Goal: Check status: Check status

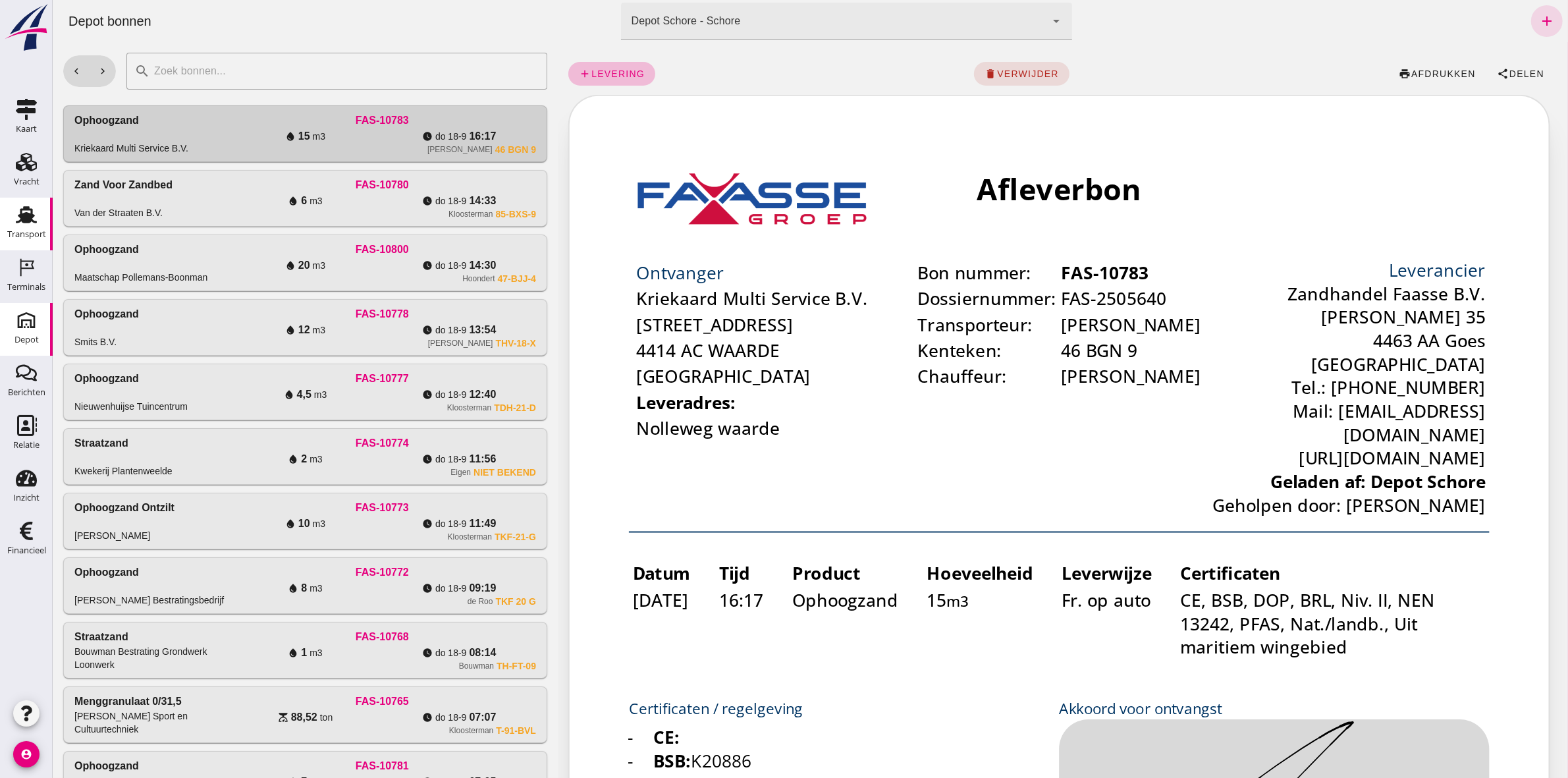
click at [27, 218] on use at bounding box center [26, 215] width 21 height 17
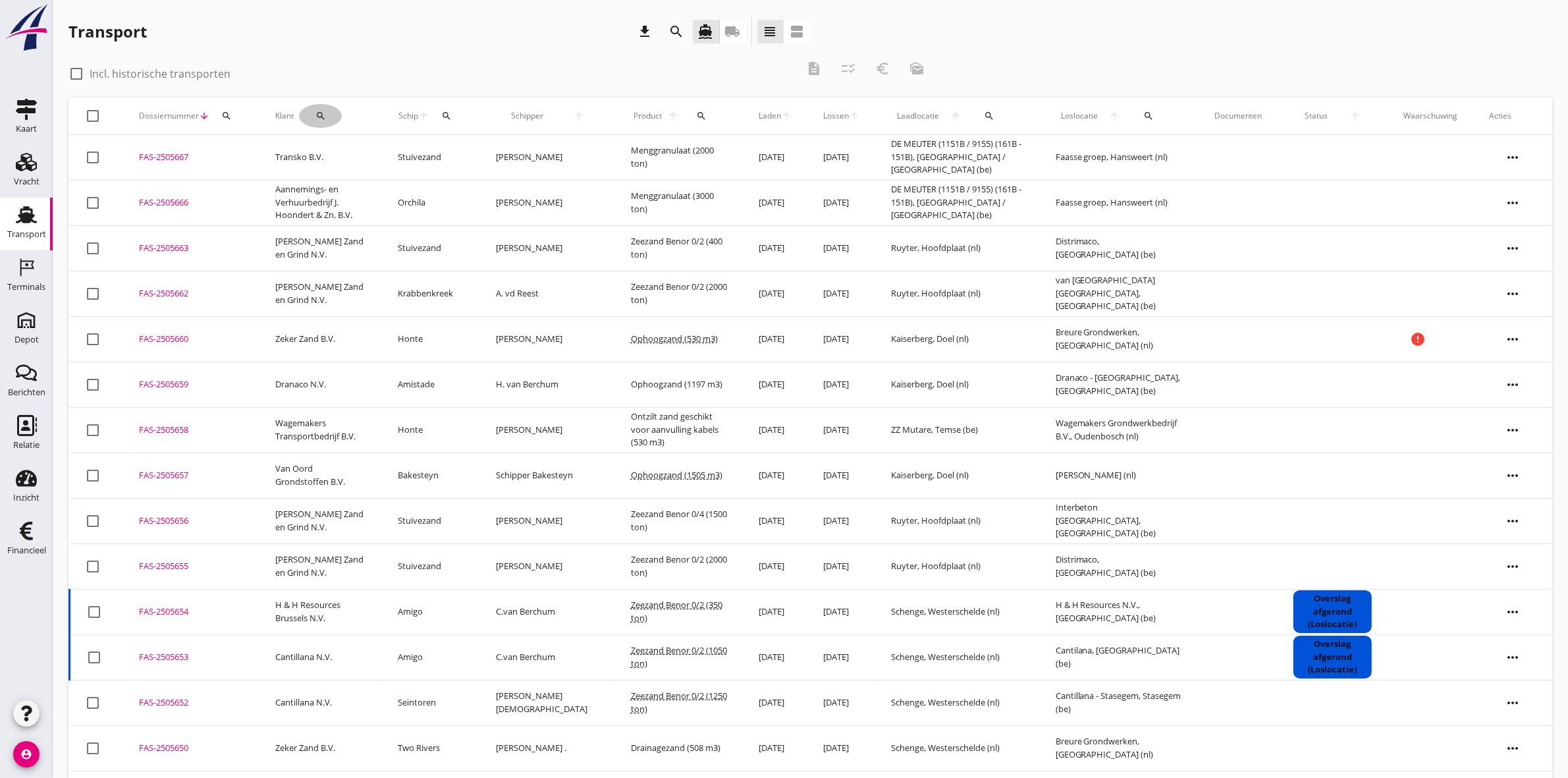
click at [318, 110] on icon "search" at bounding box center [321, 115] width 11 height 11
click at [348, 153] on input "Zoeken op opdrachtgever..." at bounding box center [373, 154] width 137 height 21
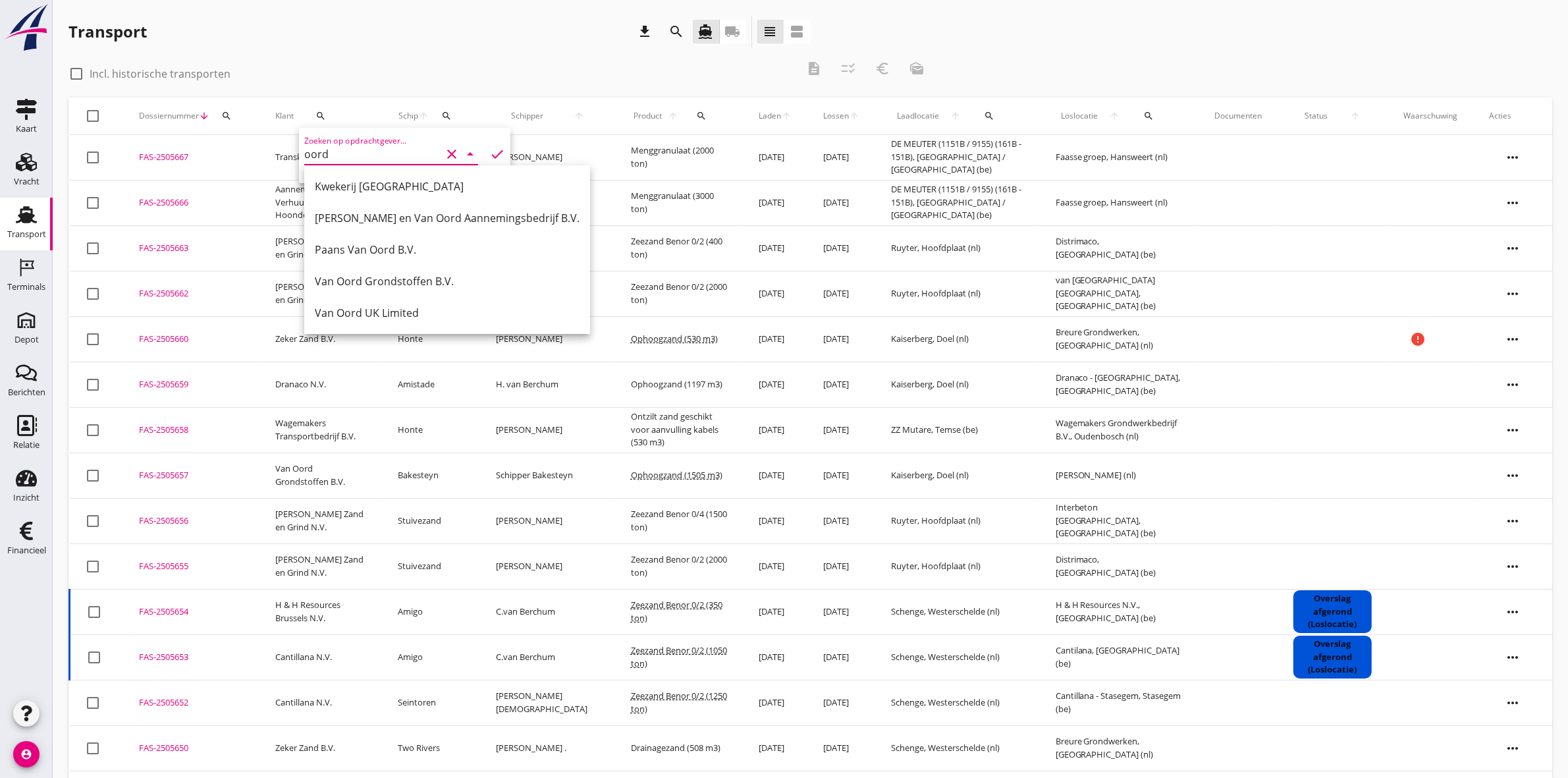
click at [419, 279] on div "Van Oord Grondstoffen B.V." at bounding box center [447, 281] width 264 height 15
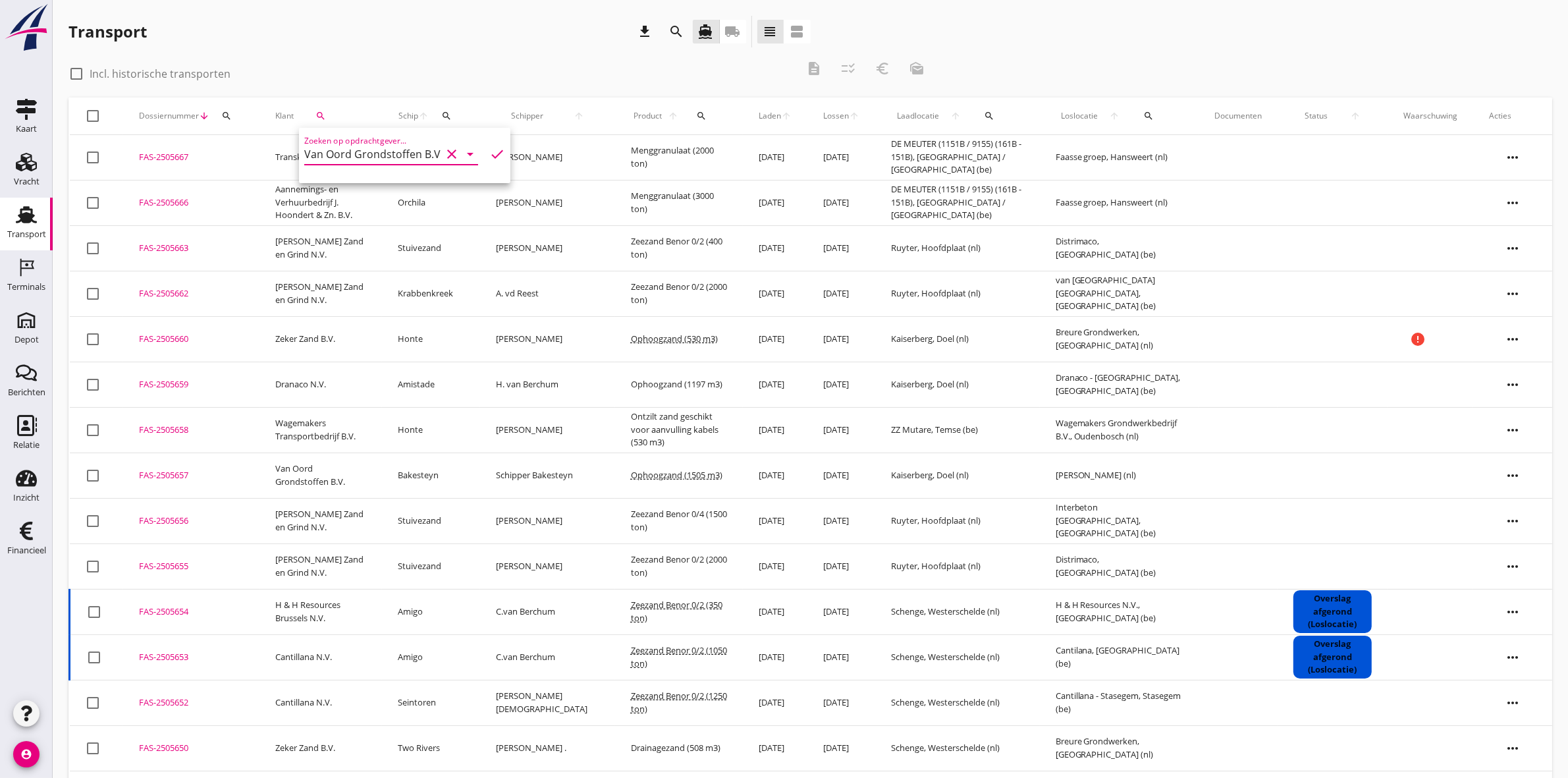
scroll to position [0, 6]
type input "Van Oord Grondstoffen B.V."
click at [490, 152] on icon "check" at bounding box center [497, 154] width 15 height 15
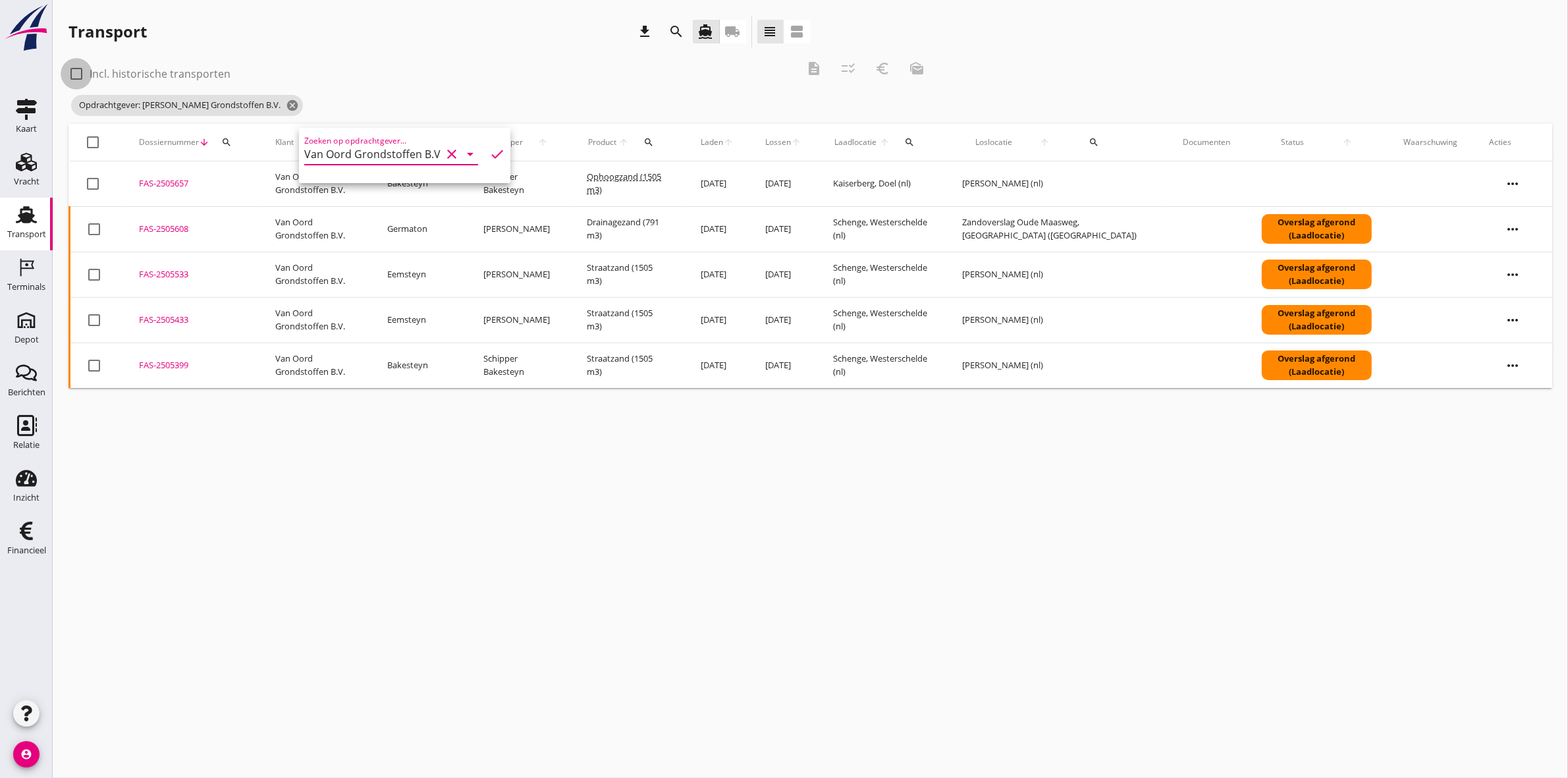
click at [77, 72] on div at bounding box center [77, 74] width 23 height 23
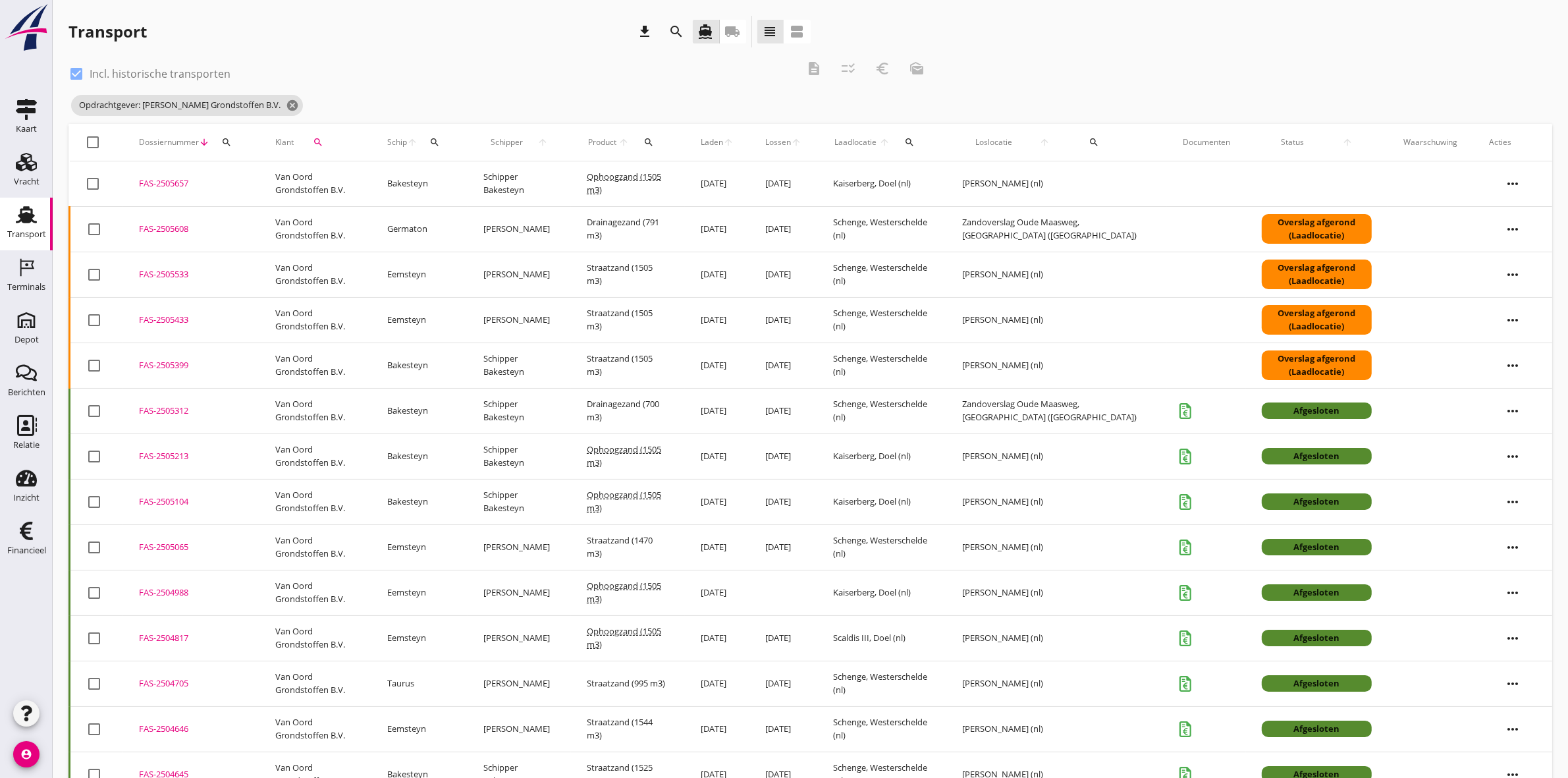
click at [160, 591] on div "FAS-2504988" at bounding box center [191, 592] width 105 height 13
click at [163, 502] on div "FAS-2505104" at bounding box center [191, 502] width 105 height 13
click at [150, 459] on div "FAS-2505213" at bounding box center [191, 457] width 105 height 13
click at [286, 104] on icon "cancel" at bounding box center [292, 105] width 13 height 13
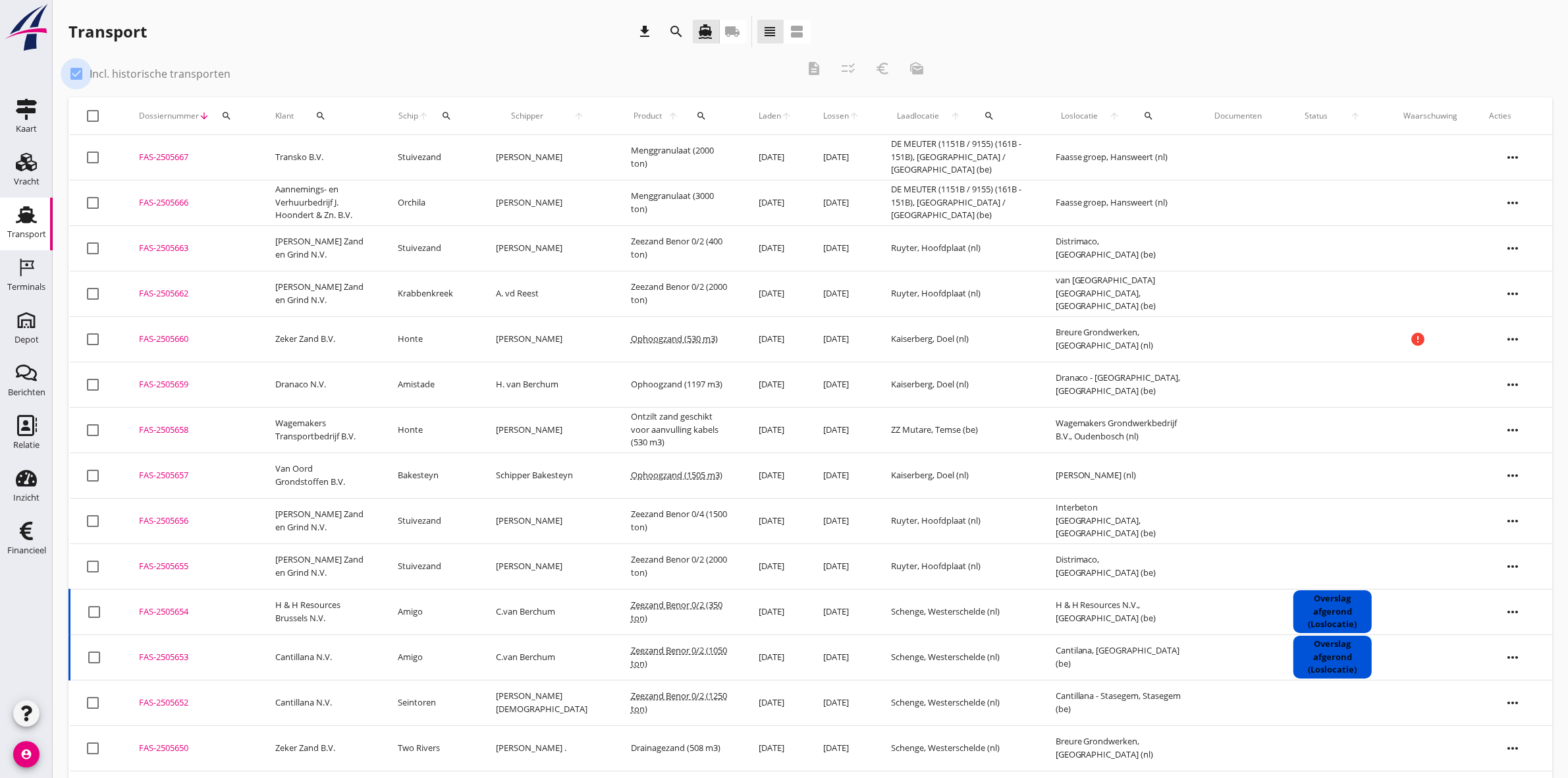
click at [71, 74] on div at bounding box center [77, 74] width 23 height 23
checkbox input "false"
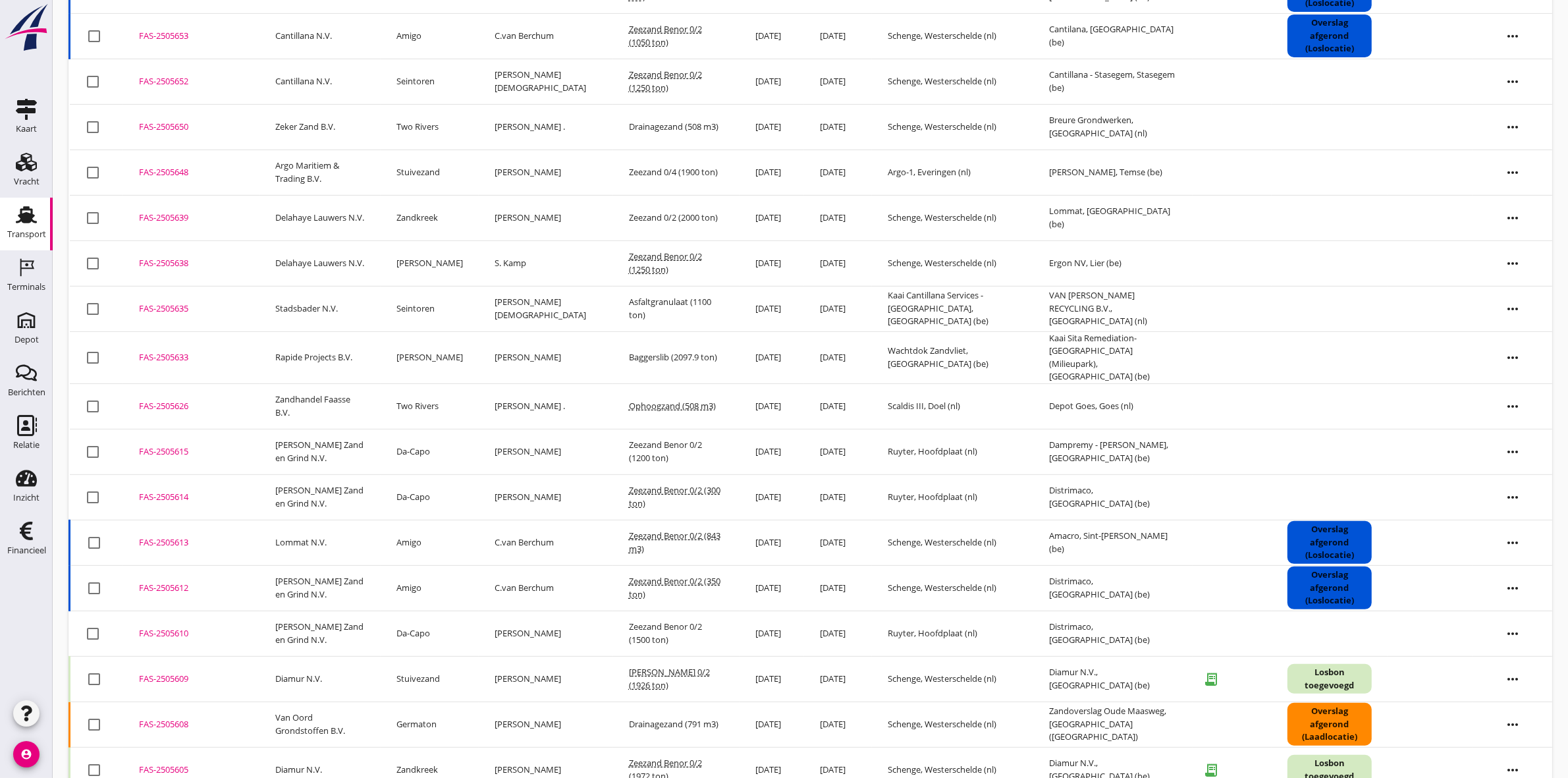
scroll to position [740, 0]
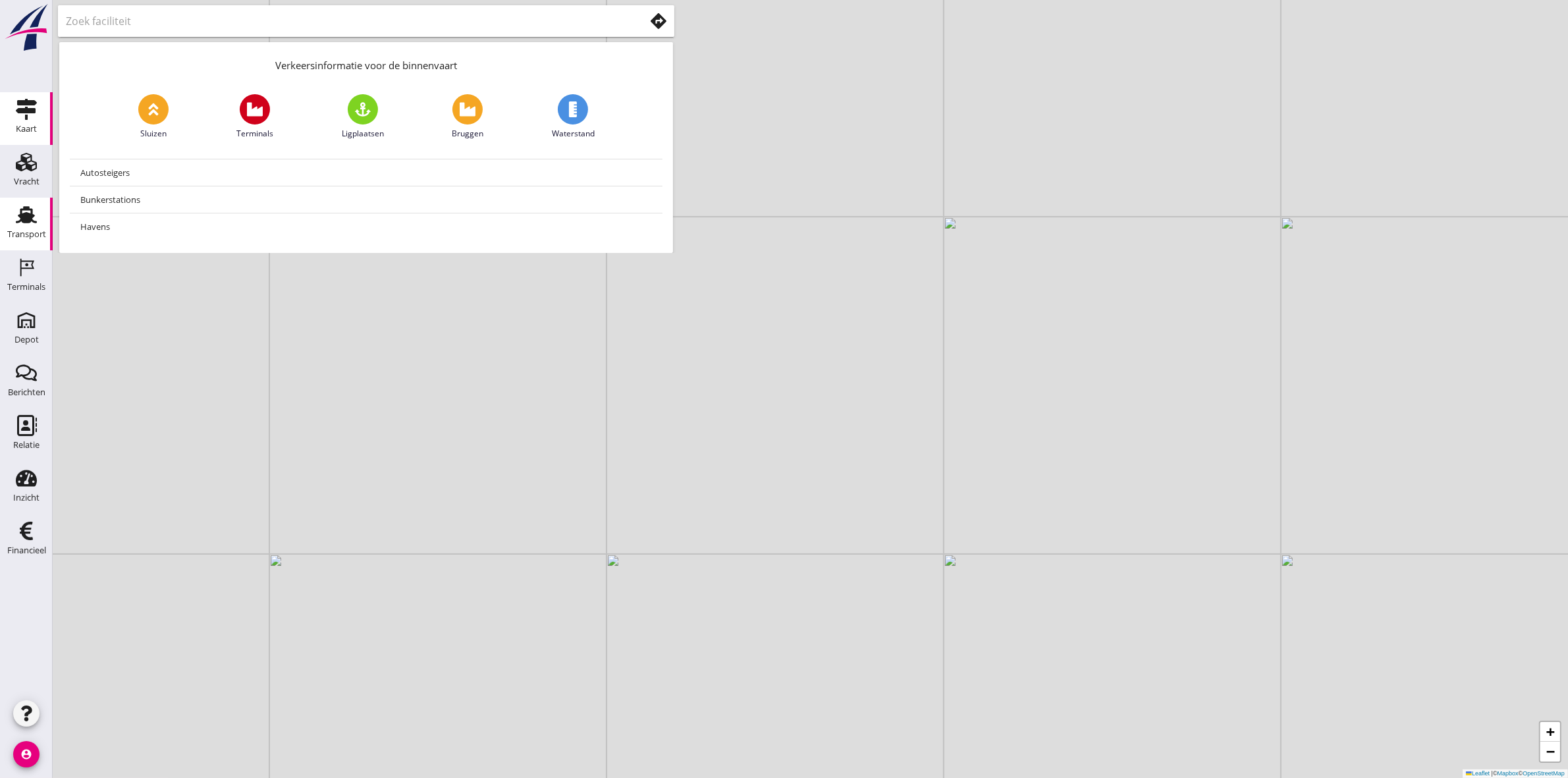
click at [28, 212] on icon "Transport" at bounding box center [26, 215] width 21 height 21
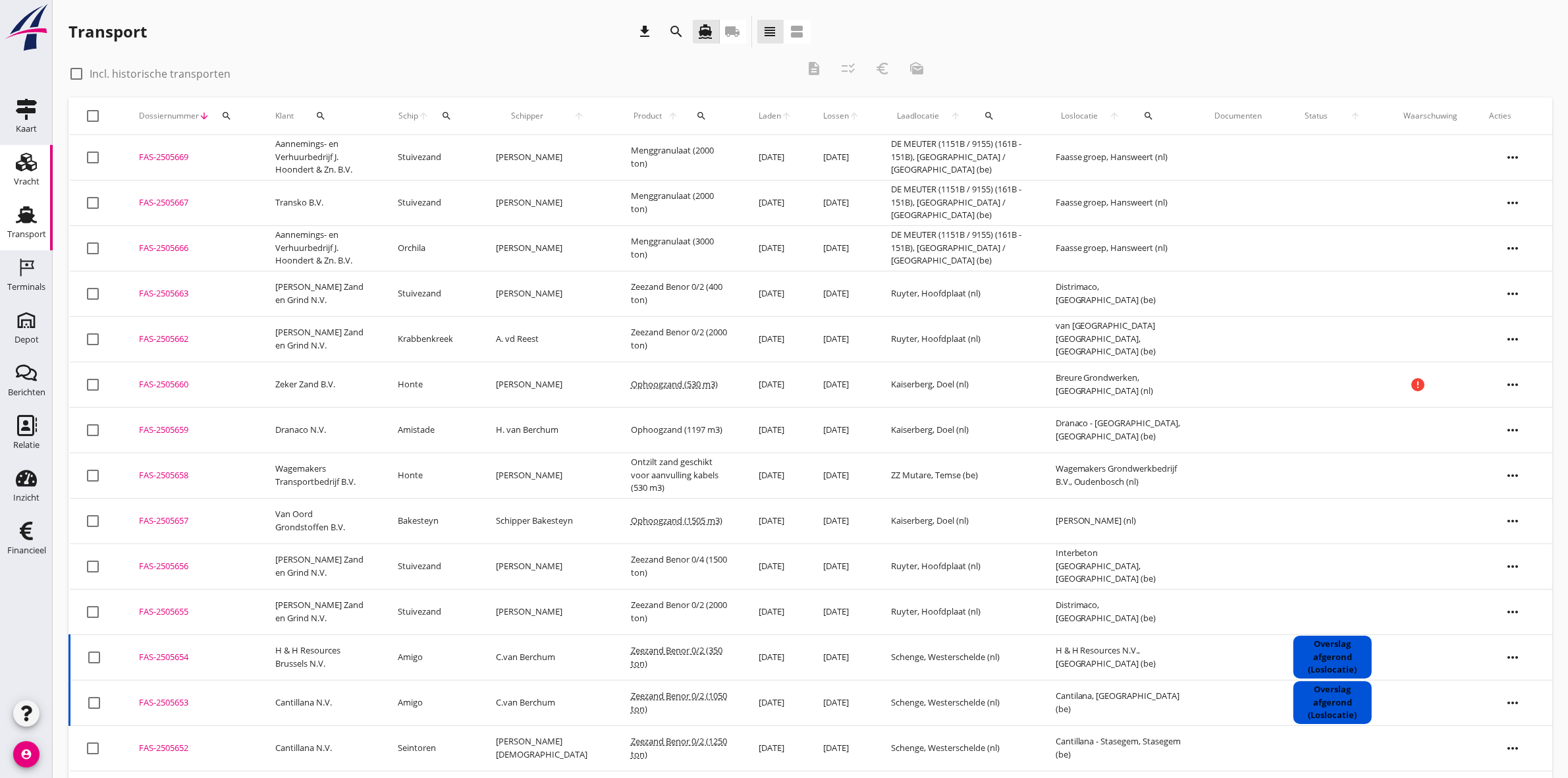
click at [27, 166] on use at bounding box center [26, 162] width 21 height 18
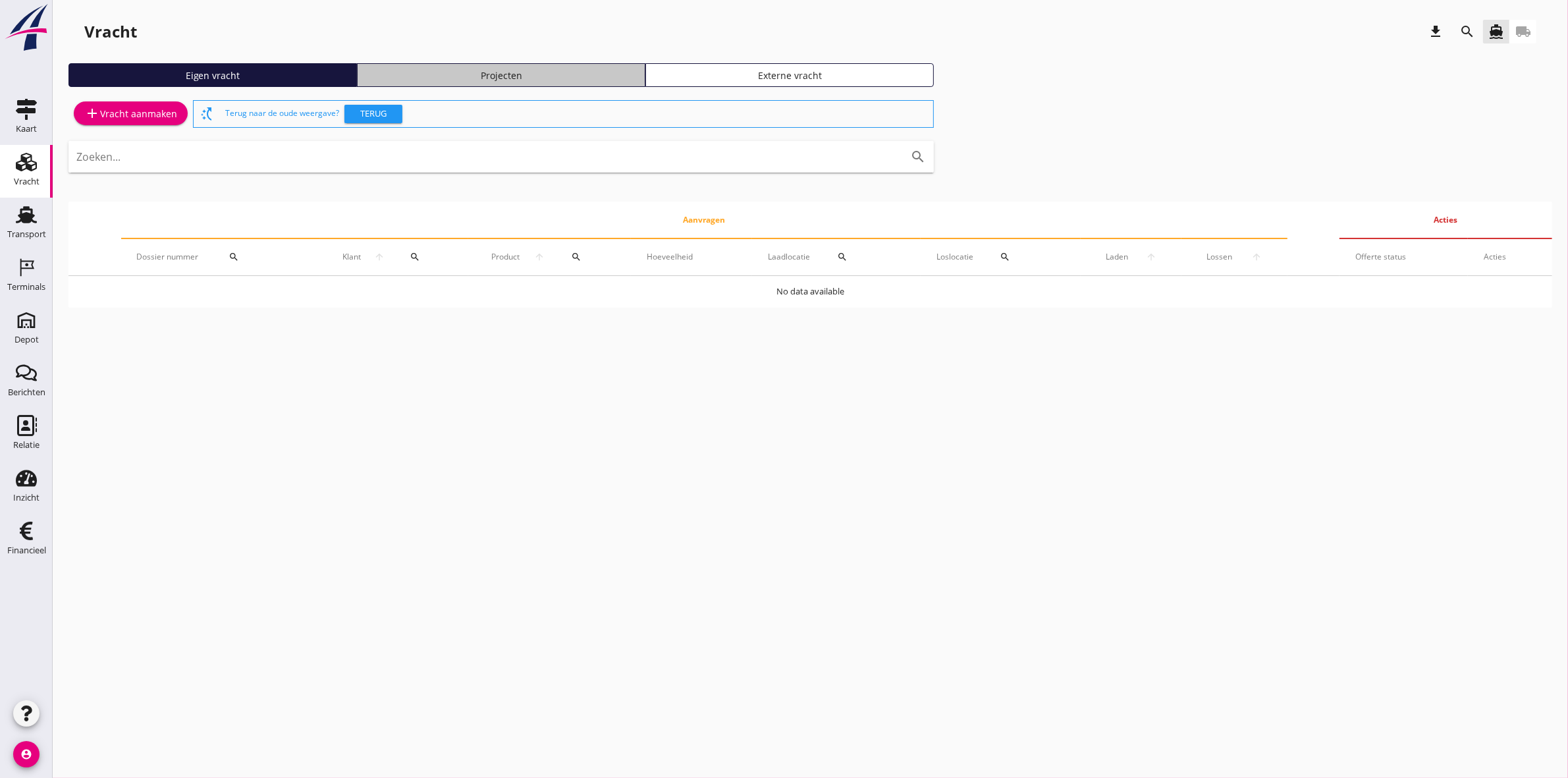
click at [537, 70] on div "Projecten" at bounding box center [501, 75] width 276 height 14
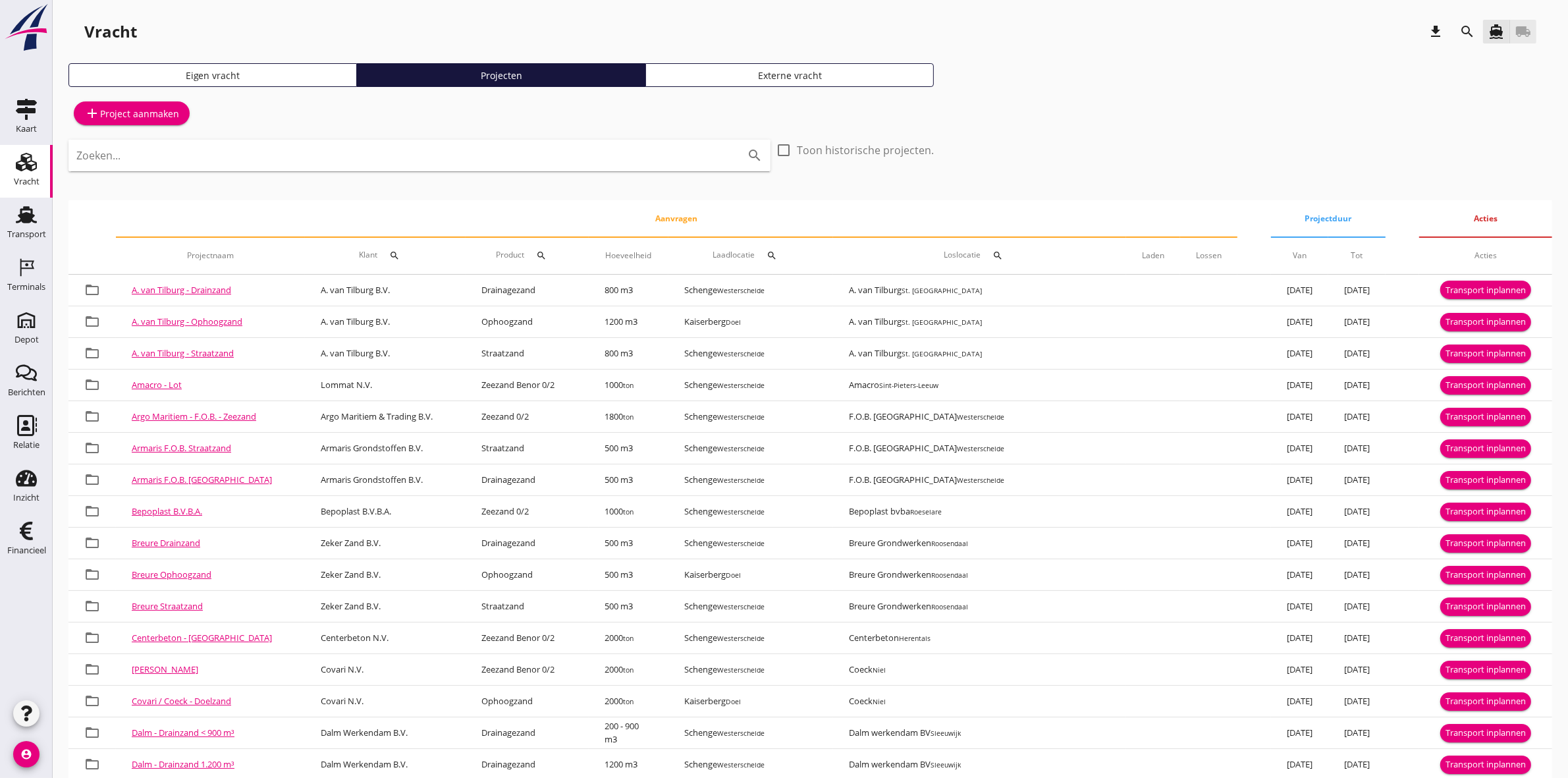
click at [1524, 25] on icon "local_shipping" at bounding box center [1524, 32] width 15 height 15
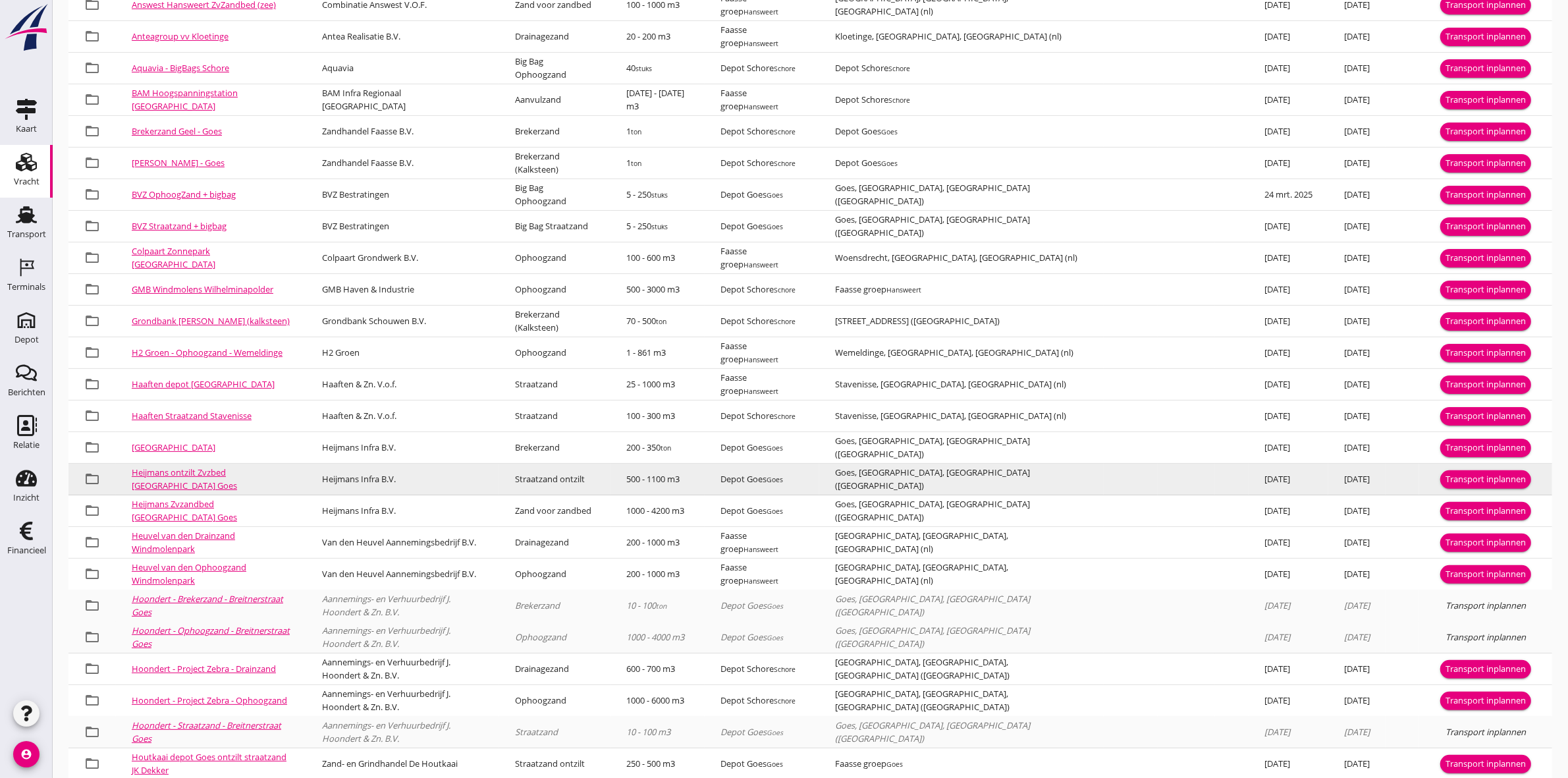
scroll to position [471, 0]
